Goal: Information Seeking & Learning: Learn about a topic

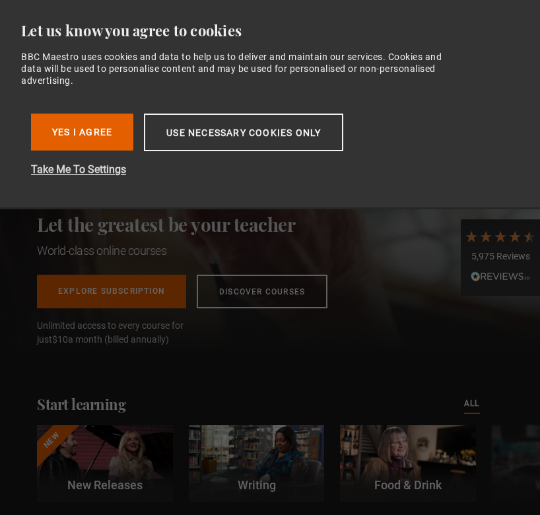
click at [59, 173] on button "Take Me To Settings" at bounding box center [242, 170] width 422 height 16
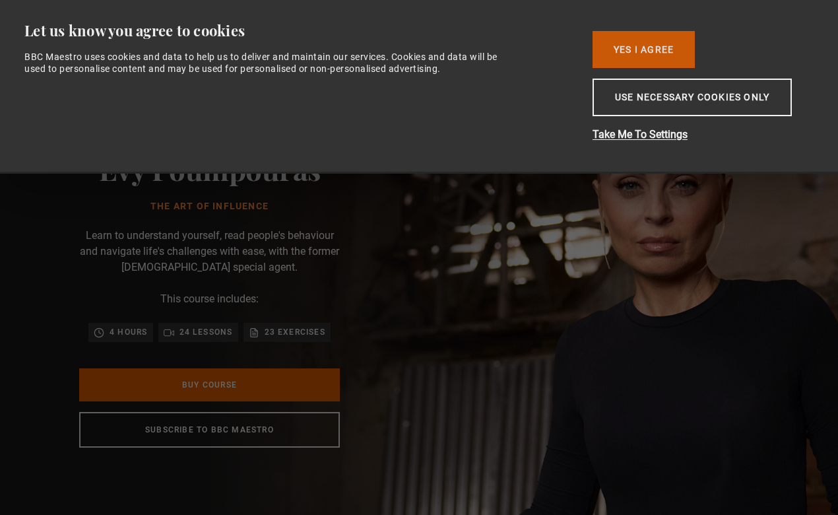
click at [644, 44] on button "Yes I Agree" at bounding box center [643, 49] width 102 height 37
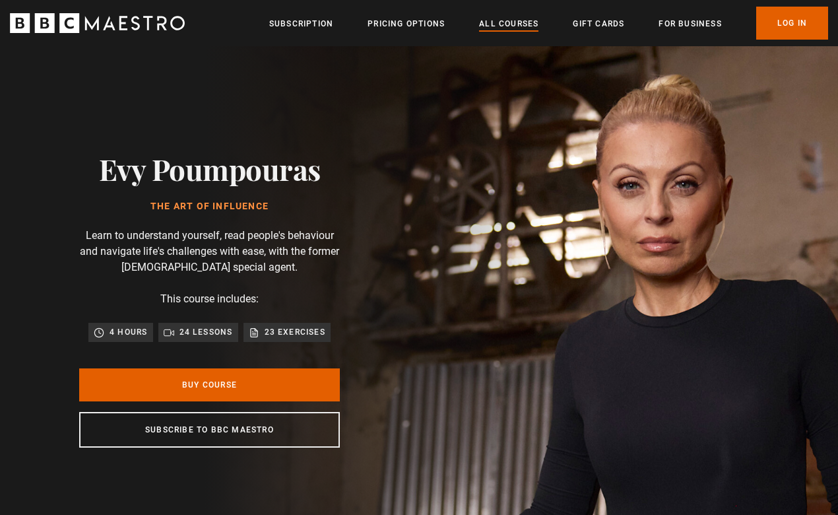
click at [509, 25] on link "All Courses" at bounding box center [508, 23] width 59 height 13
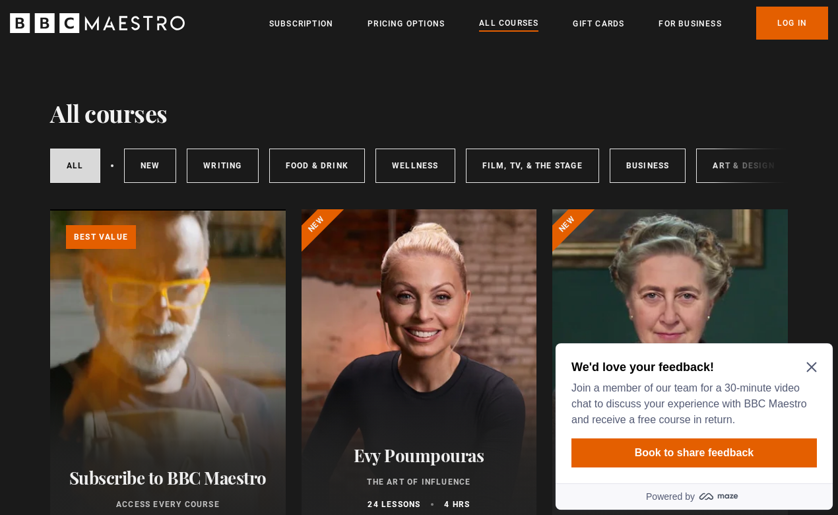
click at [810, 368] on icon "Close Maze Prompt" at bounding box center [811, 367] width 10 height 10
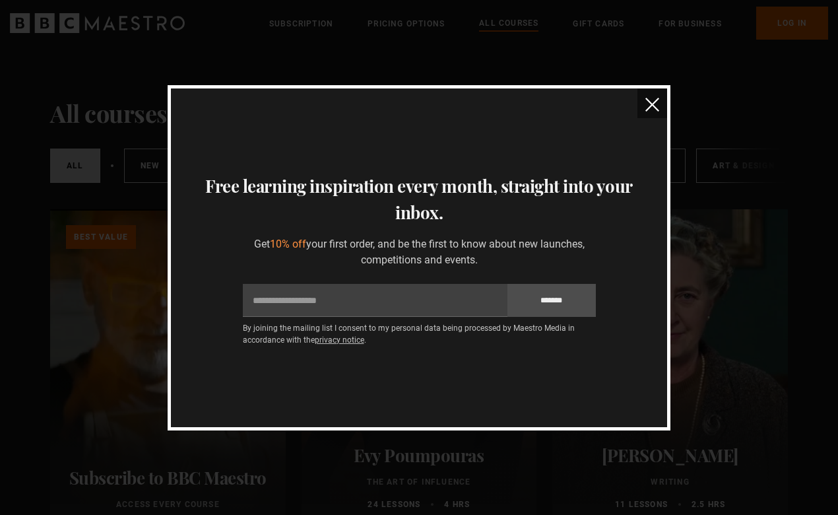
click at [650, 107] on img "close" at bounding box center [652, 105] width 14 height 14
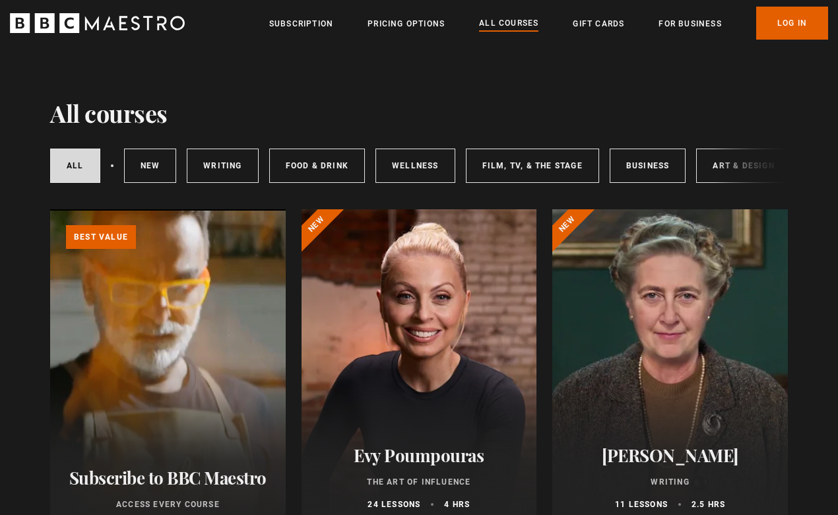
click at [404, 431] on div "Evy Poumpouras The Art of Influence 24 lessons 4 hrs" at bounding box center [418, 477] width 235 height 97
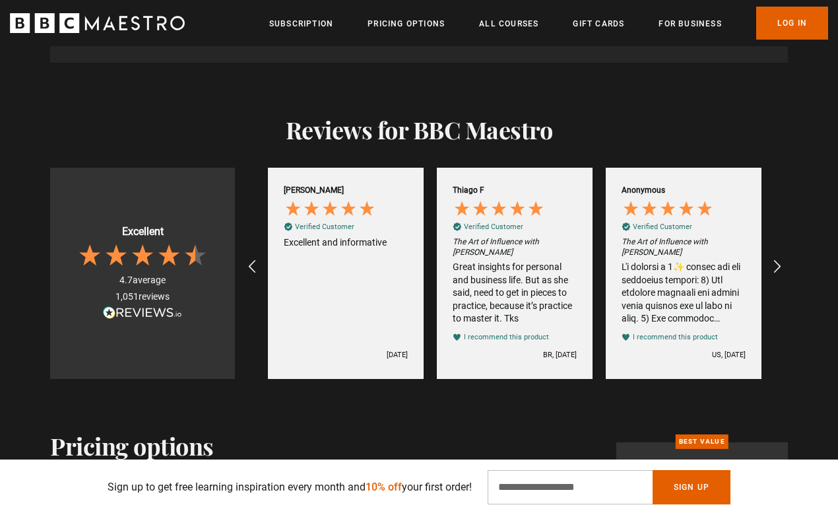
scroll to position [2468, 0]
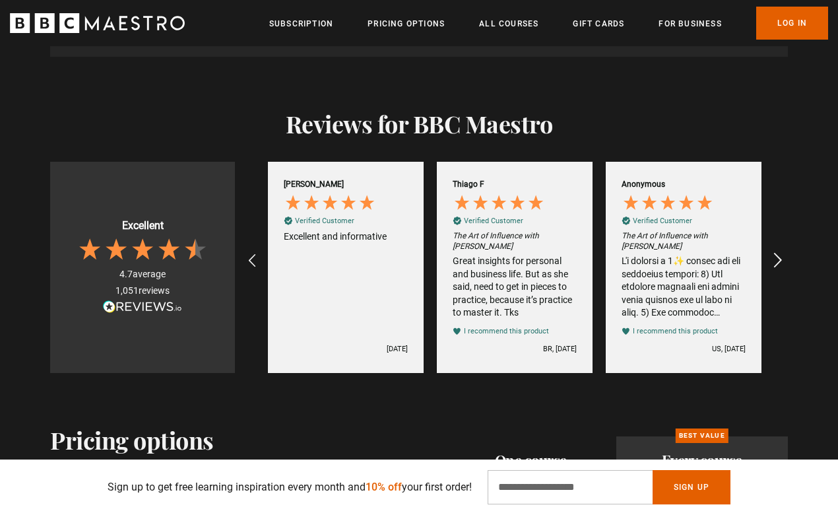
click at [775, 260] on icon "REVIEWS.io Carousel Scroll Right" at bounding box center [778, 260] width 18 height 18
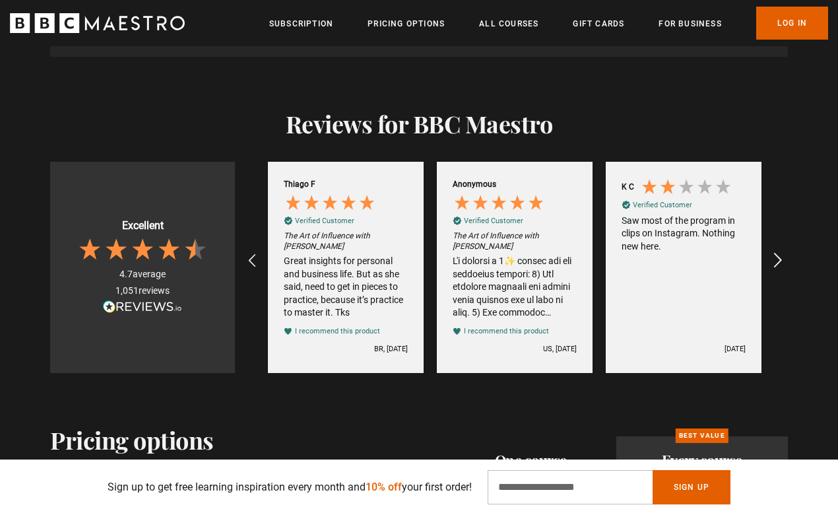
click at [775, 260] on icon "REVIEWS.io Carousel Scroll Right" at bounding box center [778, 260] width 18 height 18
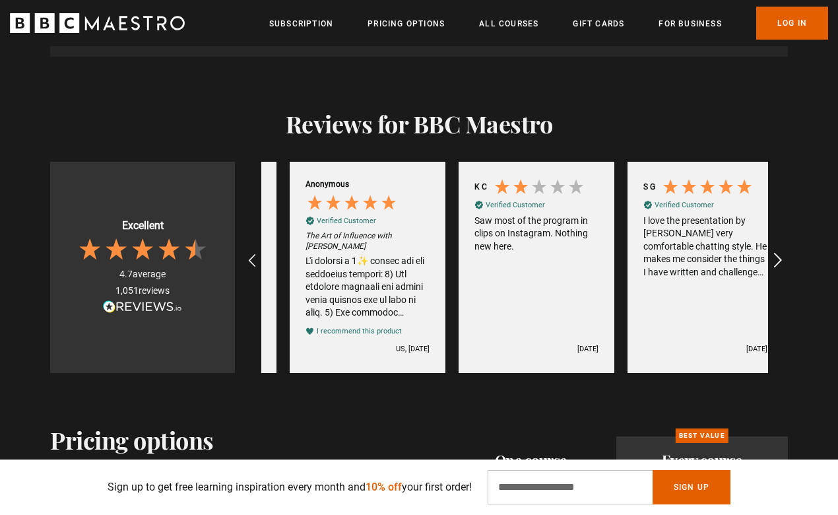
scroll to position [0, 507]
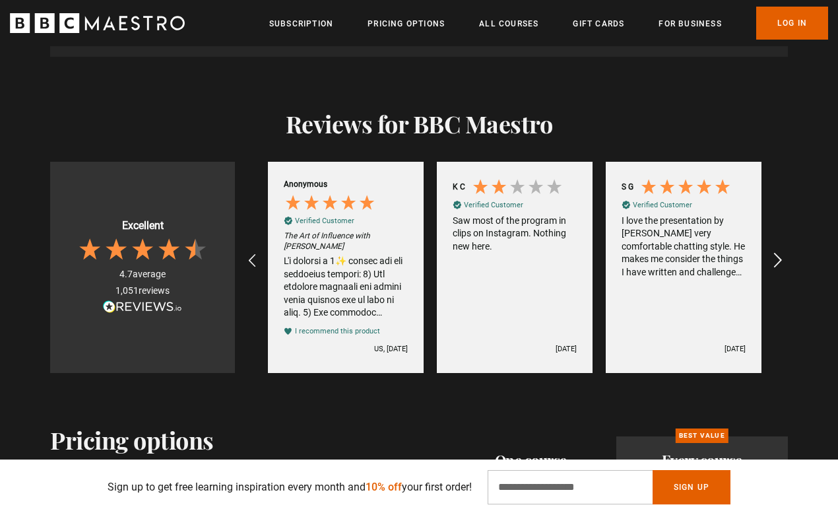
click at [775, 260] on icon "REVIEWS.io Carousel Scroll Right" at bounding box center [778, 260] width 18 height 18
